Goal: Transaction & Acquisition: Subscribe to service/newsletter

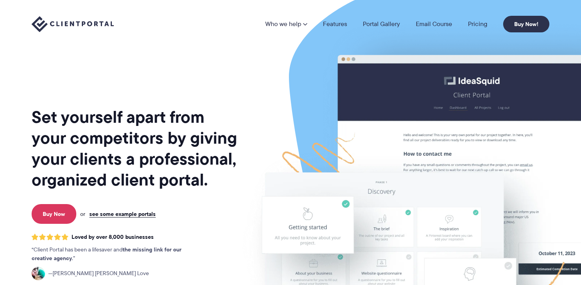
click at [128, 150] on h1 "Set yourself apart from your competitors by giving your clients a professional,…" at bounding box center [135, 149] width 207 height 84
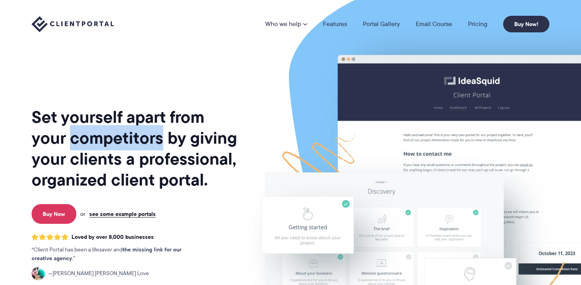
click at [128, 150] on h1 "Set yourself apart from your competitors by giving your clients a professional,…" at bounding box center [135, 149] width 207 height 84
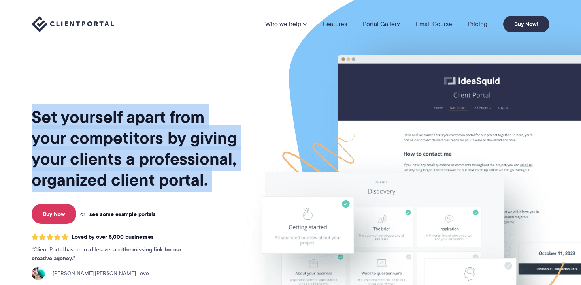
click at [128, 150] on h1 "Set yourself apart from your competitors by giving your clients a professional,…" at bounding box center [135, 149] width 207 height 84
click at [474, 21] on link "Pricing" at bounding box center [477, 24] width 19 height 6
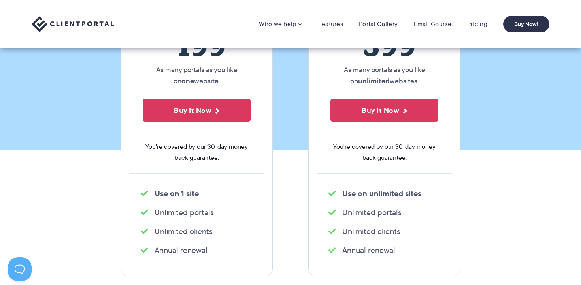
scroll to position [153, 0]
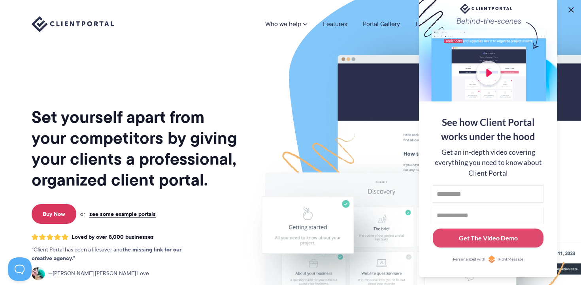
click at [572, 11] on button at bounding box center [570, 9] width 9 height 9
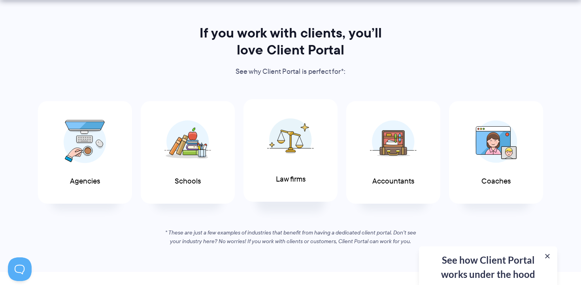
scroll to position [467, 0]
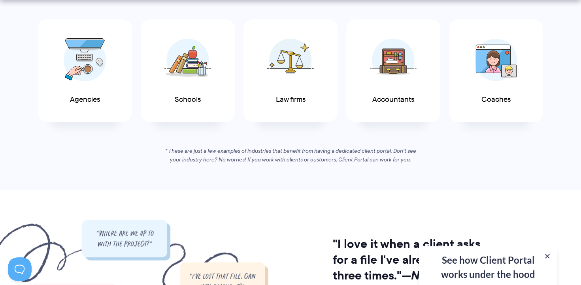
click at [303, 158] on em "* These are just a few examples of industries that benefit from having a dedica…" at bounding box center [290, 155] width 251 height 17
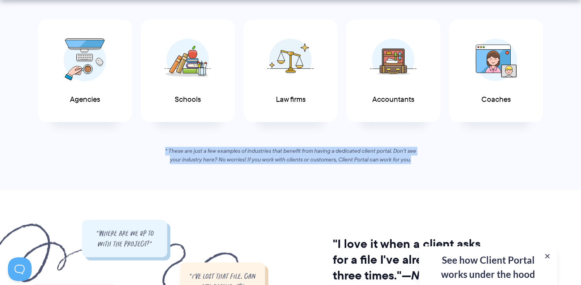
click at [303, 158] on em "* These are just a few examples of industries that benefit from having a dedica…" at bounding box center [290, 155] width 251 height 17
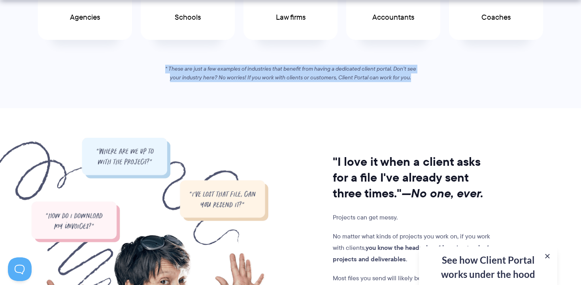
scroll to position [569, 0]
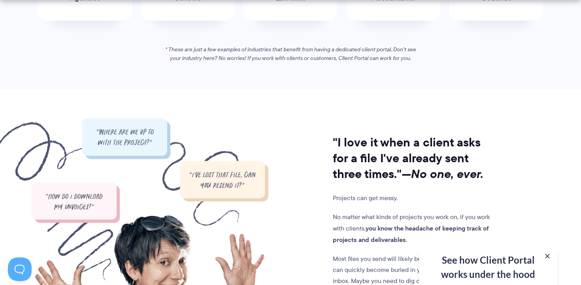
click at [375, 158] on h2 ""I love it when a client asks for a file I've already sent three times." —No on…" at bounding box center [413, 158] width 160 height 47
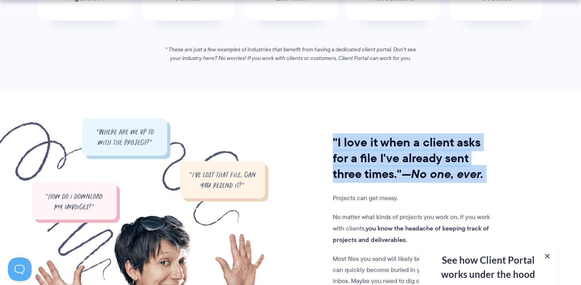
click at [375, 158] on h2 ""I love it when a client asks for a file I've already sent three times." —No on…" at bounding box center [413, 158] width 160 height 47
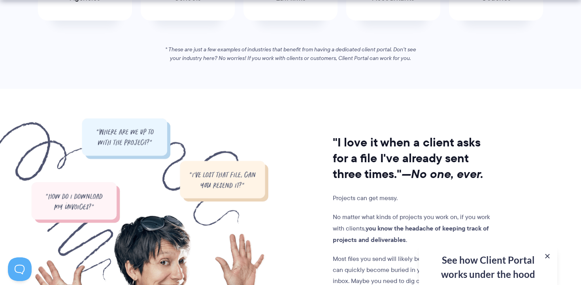
click at [353, 200] on p "Projects can get messy." at bounding box center [413, 198] width 160 height 11
click at [354, 222] on p "No matter what kinds of projects you work on, if you work with clients, you kno…" at bounding box center [413, 229] width 160 height 34
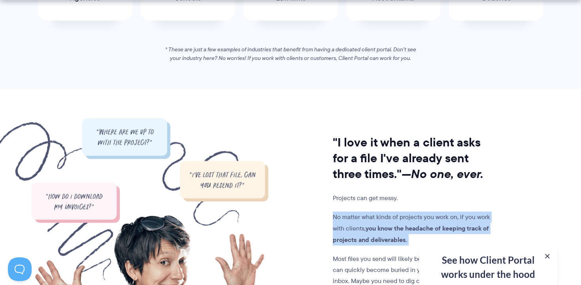
click at [354, 222] on p "No matter what kinds of projects you work on, if you work with clients, you kno…" at bounding box center [413, 229] width 160 height 34
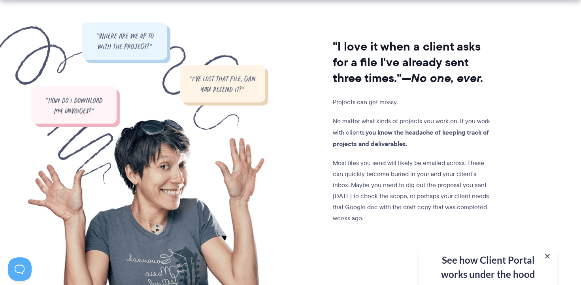
scroll to position [665, 0]
click at [364, 167] on p "Most files you send will likely be emailed across. These can quickly become bur…" at bounding box center [413, 190] width 160 height 66
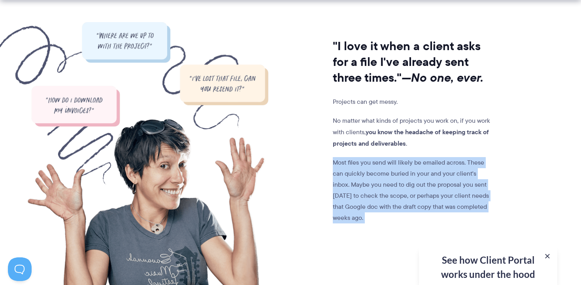
click at [364, 167] on p "Most files you send will likely be emailed across. These can quickly become bur…" at bounding box center [413, 190] width 160 height 66
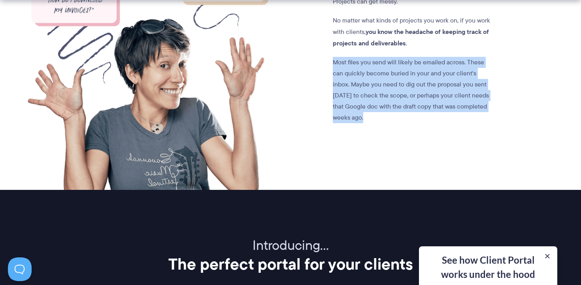
scroll to position [765, 0]
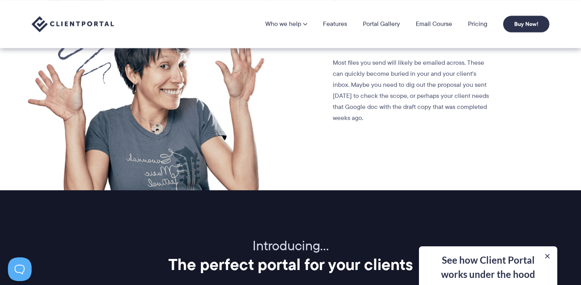
click at [520, 271] on div "See how Client Portal works under the hood Get an in-depth video covering every…" at bounding box center [488, 265] width 138 height 39
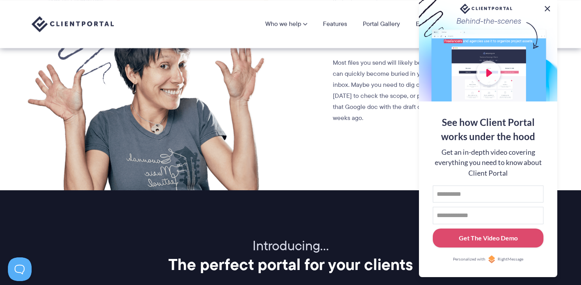
click at [548, 8] on button at bounding box center [546, 8] width 9 height 9
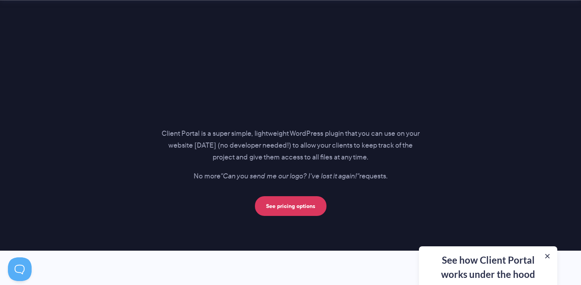
scroll to position [1155, 0]
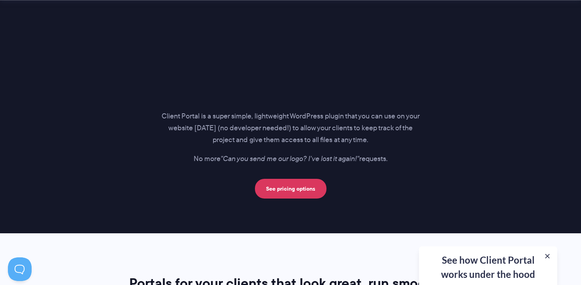
click at [289, 133] on p "Client Portal is a super simple, lightweight WordPress plugin that you can use …" at bounding box center [290, 129] width 258 height 36
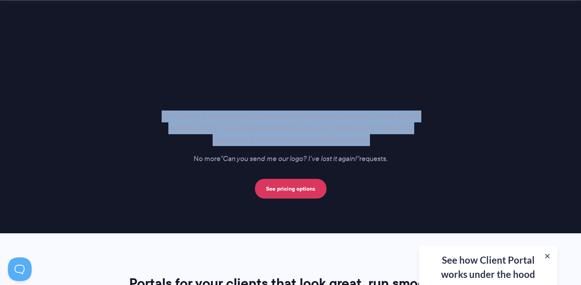
click at [289, 133] on p "Client Portal is a super simple, lightweight WordPress plugin that you can use …" at bounding box center [290, 129] width 258 height 36
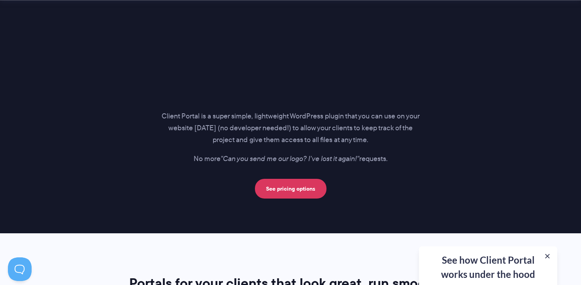
click at [289, 133] on p "Client Portal is a super simple, lightweight WordPress plugin that you can use …" at bounding box center [290, 129] width 258 height 36
click at [289, 162] on icon ""Can you send me our logo? I've lost it again!"" at bounding box center [289, 159] width 139 height 10
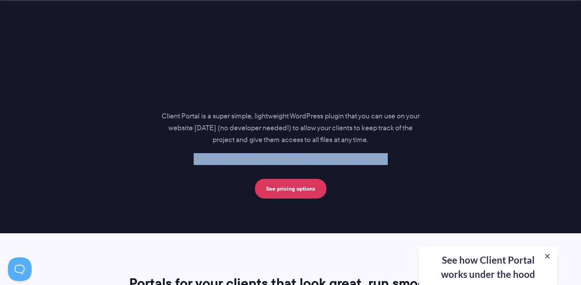
click at [289, 162] on icon ""Can you send me our logo? I've lost it again!"" at bounding box center [289, 159] width 139 height 10
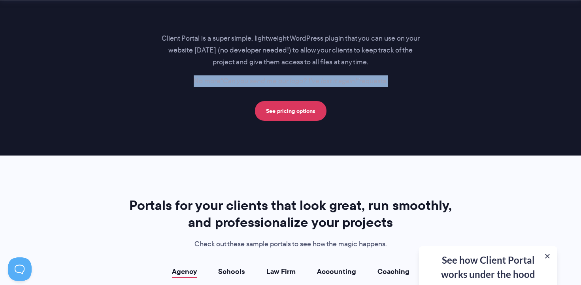
scroll to position [1245, 0]
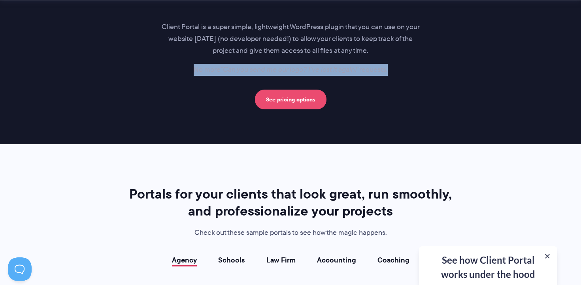
click at [297, 105] on link "See pricing options" at bounding box center [291, 100] width 72 height 20
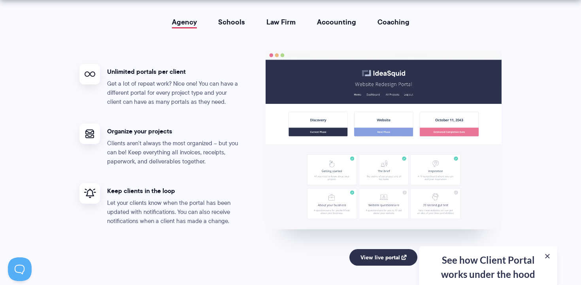
scroll to position [1512, 0]
